Goal: Obtain resource: Download file/media

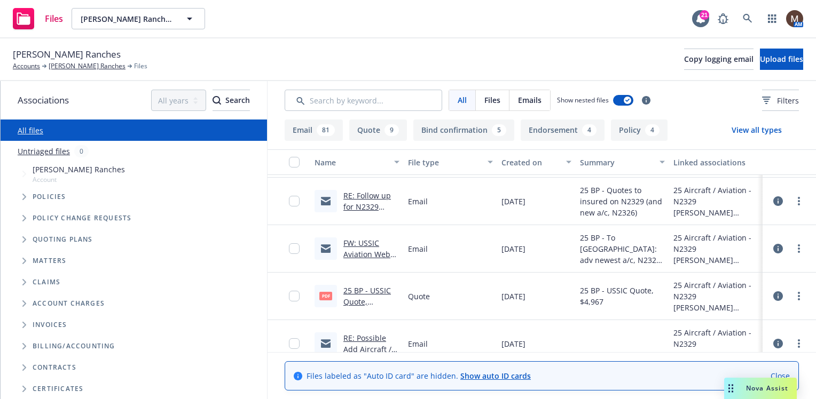
scroll to position [427, 0]
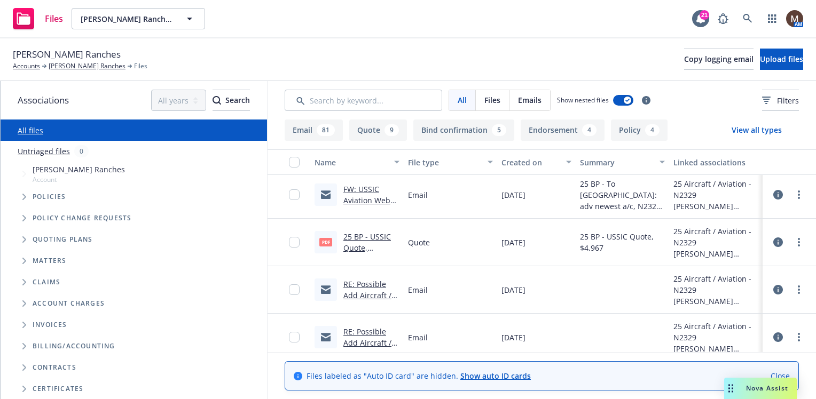
click at [379, 234] on link "25 BP - USSIC Quote, $4,967.pdf" at bounding box center [367, 248] width 48 height 33
click at [625, 99] on icon "button" at bounding box center [627, 100] width 4 height 3
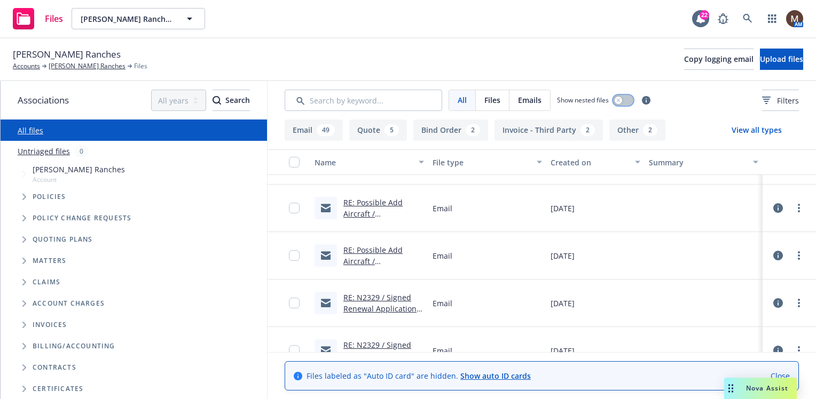
click at [625, 99] on button "button" at bounding box center [623, 100] width 20 height 11
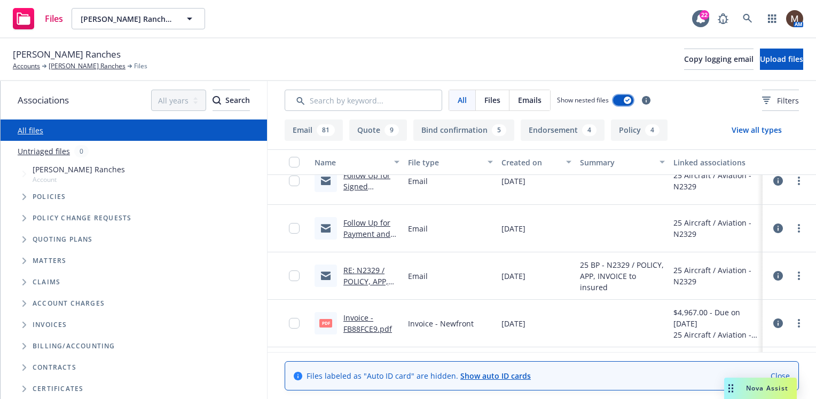
scroll to position [0, 0]
